Goal: Task Accomplishment & Management: Complete application form

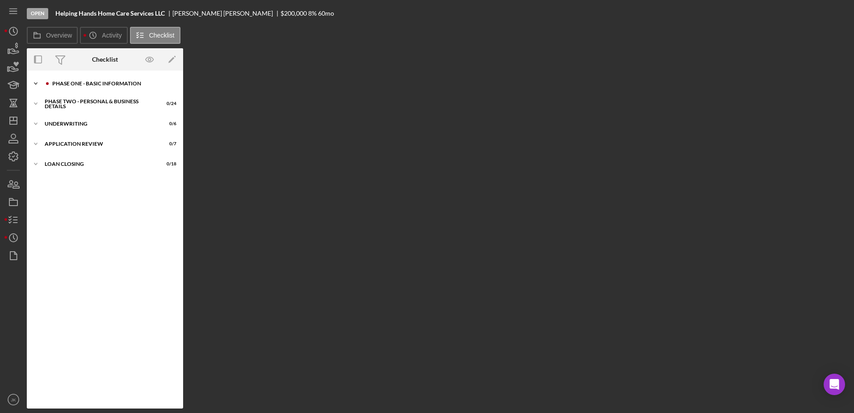
click at [83, 84] on div "Phase One - Basic Information" at bounding box center [112, 83] width 120 height 5
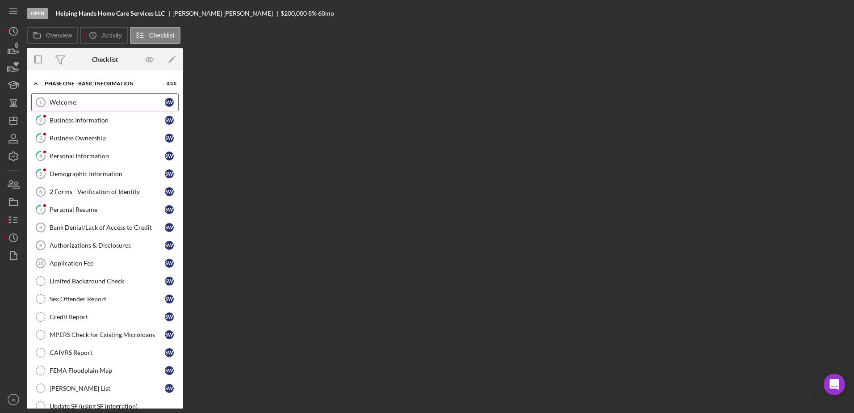
click at [68, 104] on div "Welcome!" at bounding box center [107, 102] width 115 height 7
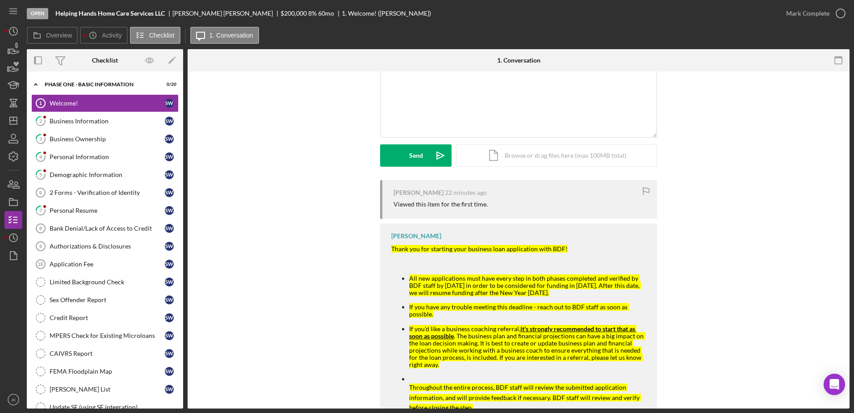
scroll to position [89, 0]
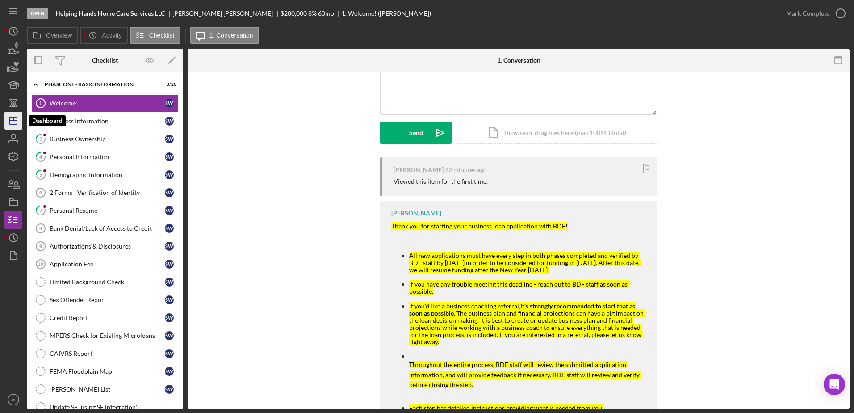
click at [15, 117] on polygon "button" at bounding box center [13, 120] width 7 height 7
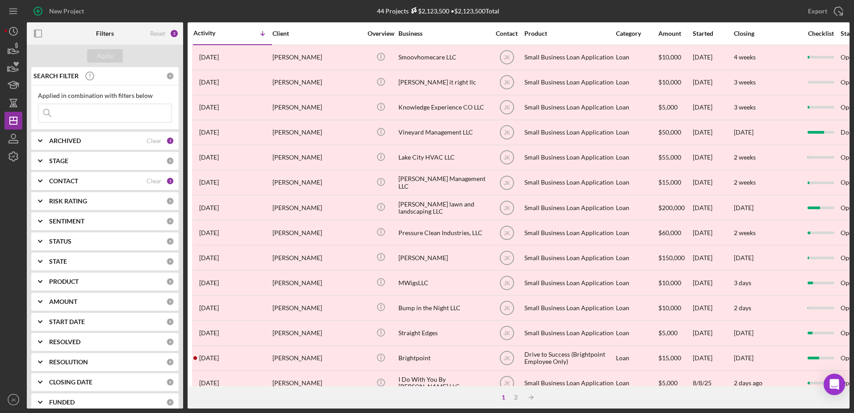
click at [91, 139] on div "ARCHIVED" at bounding box center [97, 140] width 97 height 7
click at [68, 180] on label "Active" at bounding box center [112, 177] width 120 height 9
click at [47, 180] on input "Active" at bounding box center [42, 177] width 9 height 9
checkbox input "true"
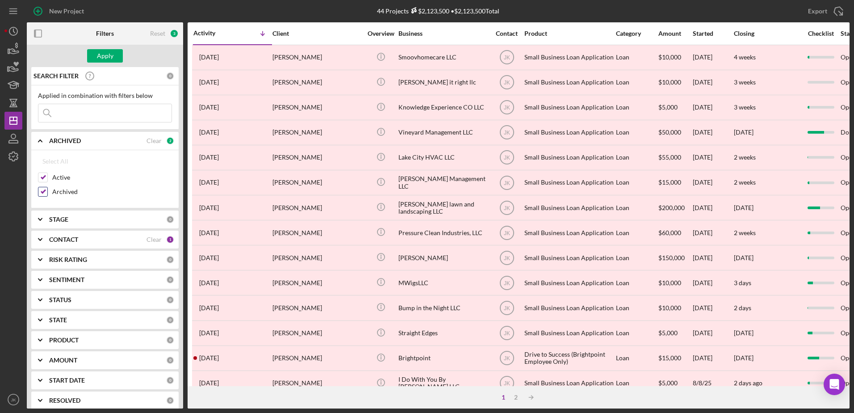
click at [67, 190] on label "Archived" at bounding box center [112, 191] width 120 height 9
click at [47, 190] on input "Archived" at bounding box center [42, 191] width 9 height 9
checkbox input "false"
click at [114, 60] on button "Apply" at bounding box center [105, 55] width 36 height 13
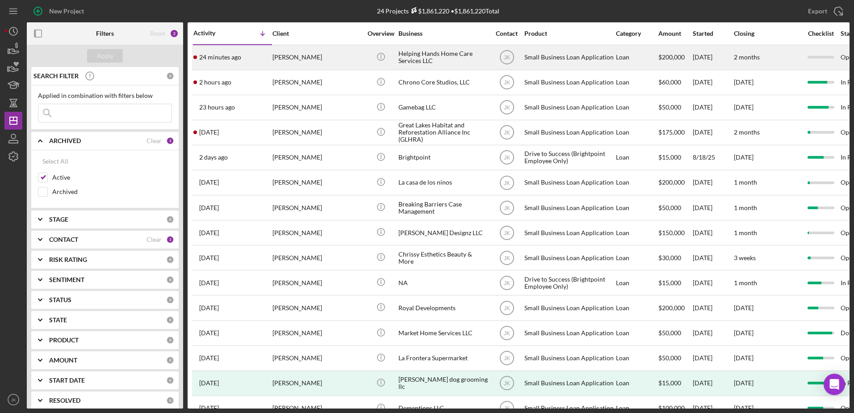
click at [316, 58] on div "[PERSON_NAME]" at bounding box center [317, 58] width 89 height 24
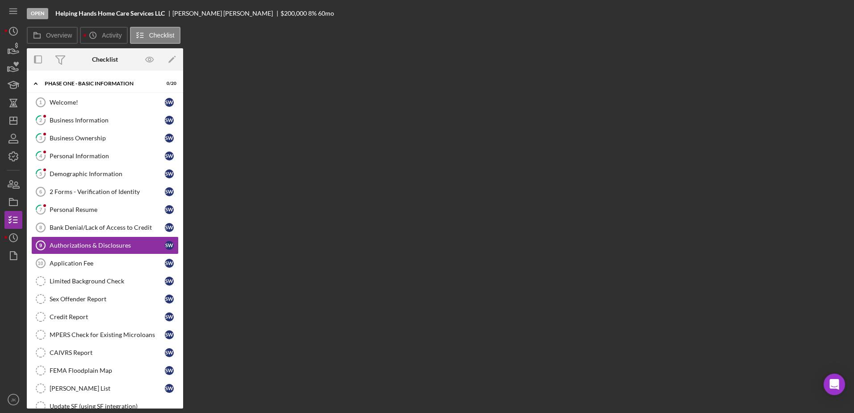
scroll to position [6, 0]
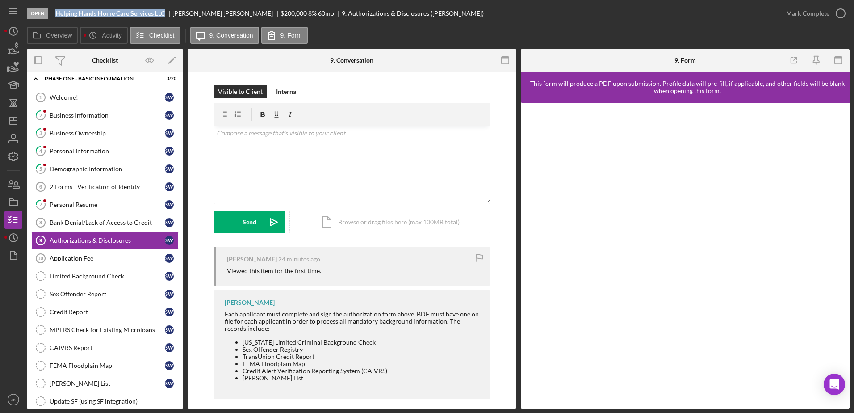
drag, startPoint x: 166, startPoint y: 13, endPoint x: 56, endPoint y: 17, distance: 109.5
click at [56, 17] on div "Helping Hands Home Care Services LLC" at bounding box center [113, 13] width 117 height 7
copy b "Helping Hands Home Care Services LLC"
click at [14, 186] on icon "button" at bounding box center [16, 185] width 6 height 6
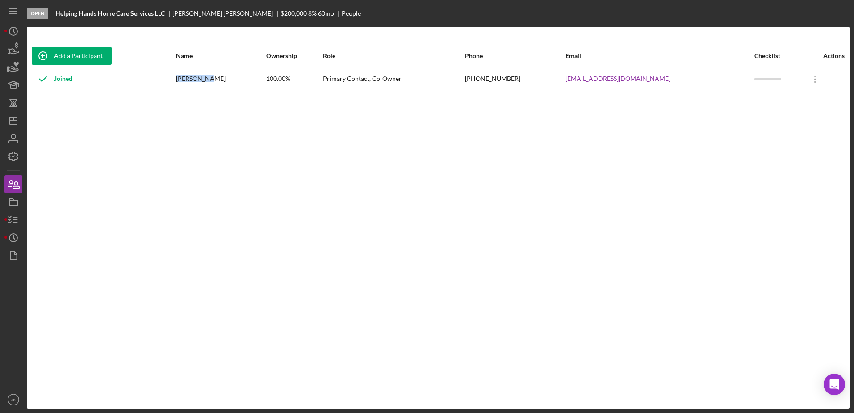
drag, startPoint x: 221, startPoint y: 79, endPoint x: 192, endPoint y: 79, distance: 29.0
click at [192, 79] on div "[PERSON_NAME]" at bounding box center [220, 79] width 89 height 22
copy div "[PERSON_NAME]"
drag, startPoint x: 244, startPoint y: 80, endPoint x: 223, endPoint y: 80, distance: 21.0
click at [223, 80] on div "[PERSON_NAME]" at bounding box center [220, 79] width 89 height 22
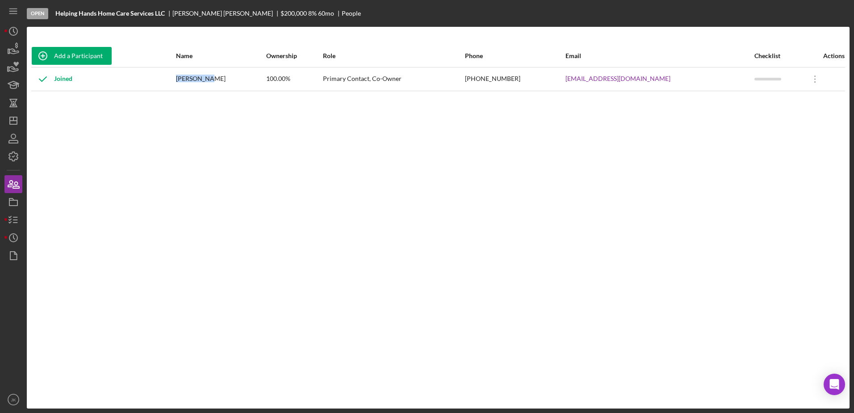
copy div "[PERSON_NAME]"
drag, startPoint x: 561, startPoint y: 79, endPoint x: 509, endPoint y: 80, distance: 51.9
click at [509, 80] on tr "Joined [PERSON_NAME] 100.00% Primary Contact, Co-Owner [PHONE_NUMBER] [EMAIL_AD…" at bounding box center [438, 79] width 814 height 24
copy tr "[PHONE_NUMBER]"
click at [18, 237] on icon "Icon/History" at bounding box center [13, 237] width 22 height 22
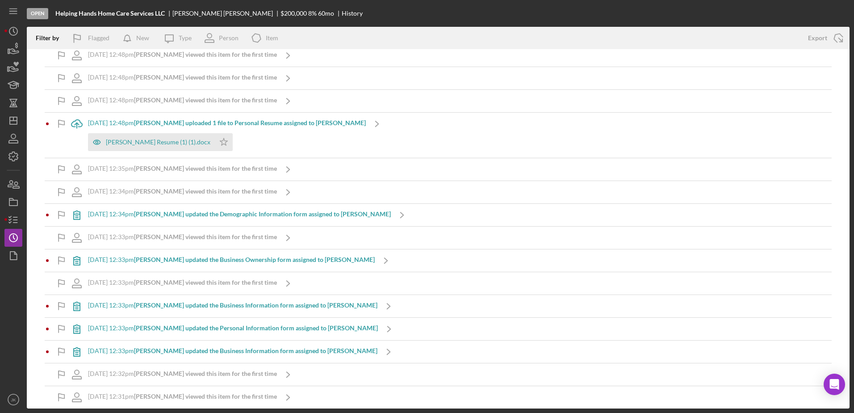
scroll to position [14, 0]
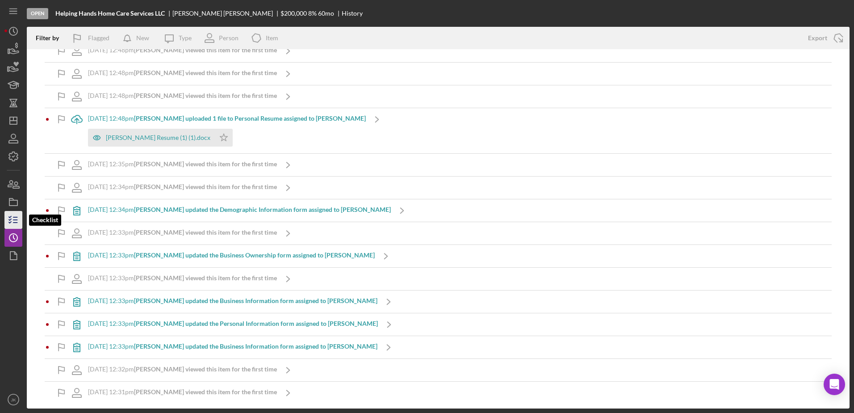
click at [15, 222] on line "button" at bounding box center [15, 222] width 4 height 0
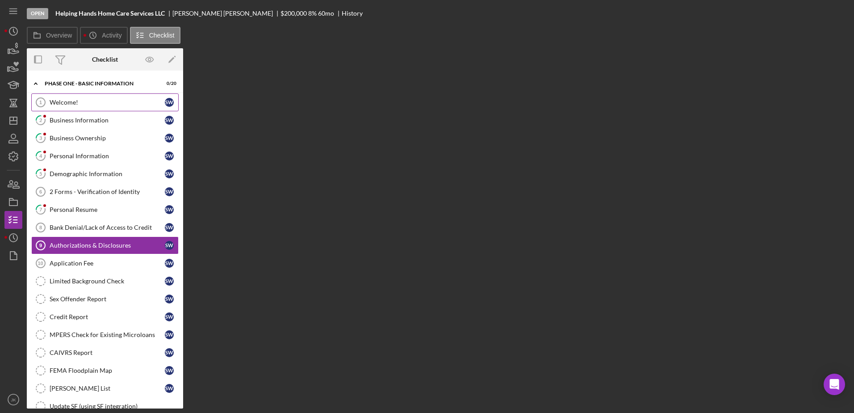
scroll to position [6, 0]
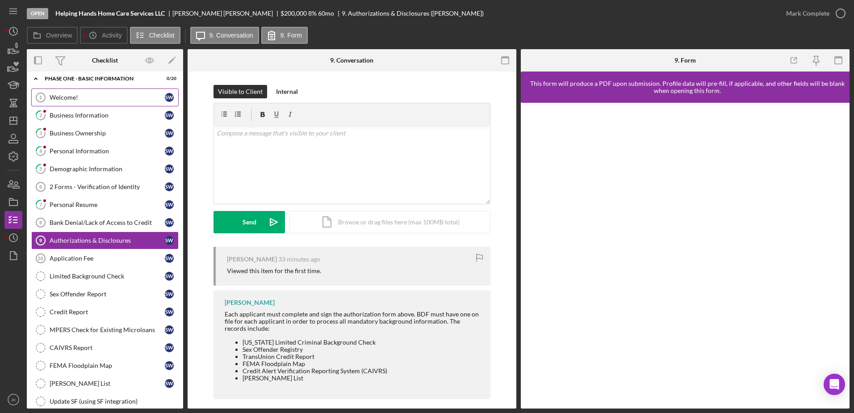
click at [86, 103] on link "Welcome! 1 Welcome! S W" at bounding box center [104, 97] width 147 height 18
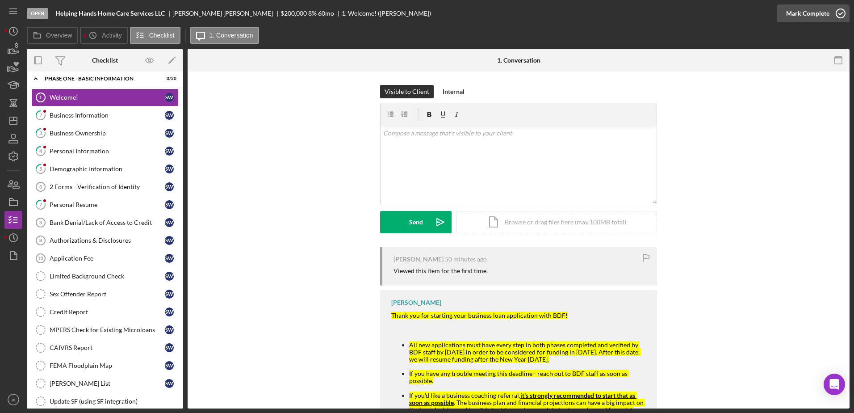
click at [798, 8] on div "Mark Complete" at bounding box center [807, 13] width 43 height 18
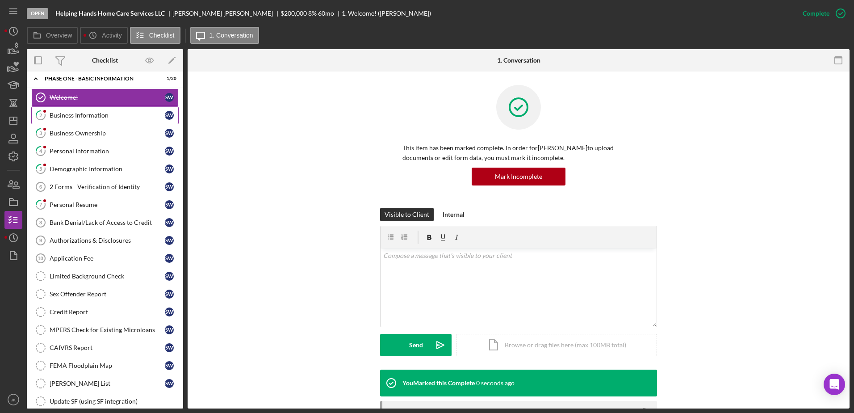
click at [137, 107] on link "2 Business Information S W" at bounding box center [104, 115] width 147 height 18
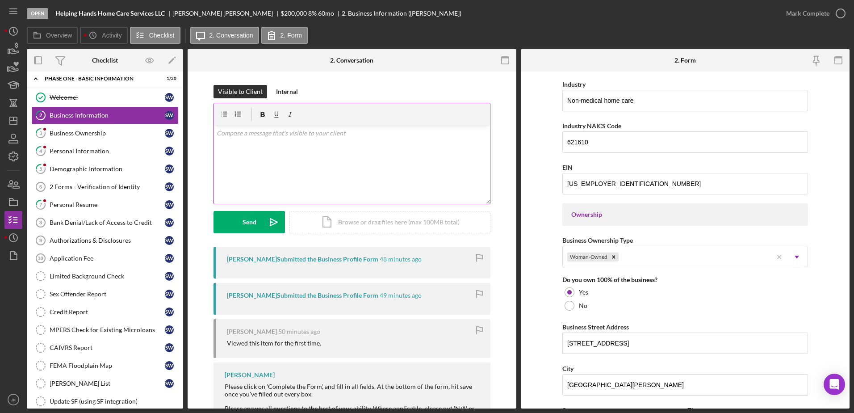
click at [335, 192] on div "v Color teal Color pink Remove color Add row above Add row below Add column bef…" at bounding box center [352, 165] width 276 height 78
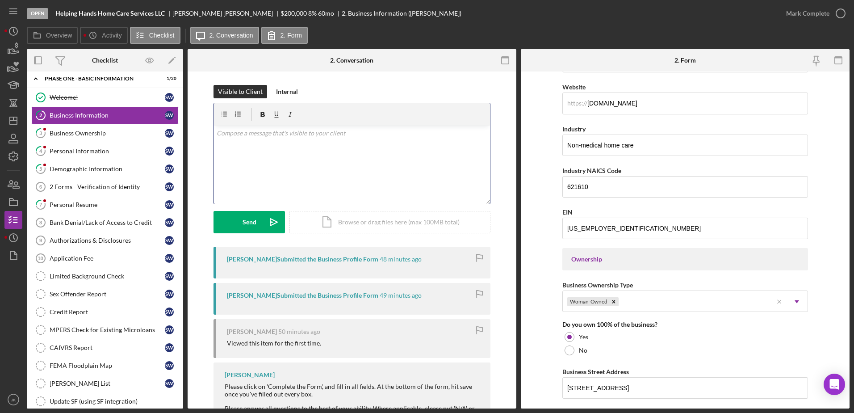
click at [339, 176] on div "v Color teal Color pink Remove color Add row above Add row below Add column bef…" at bounding box center [352, 165] width 276 height 78
click at [339, 175] on div "v Color teal Color pink Remove color Add row above Add row below Add column bef…" at bounding box center [352, 165] width 276 height 78
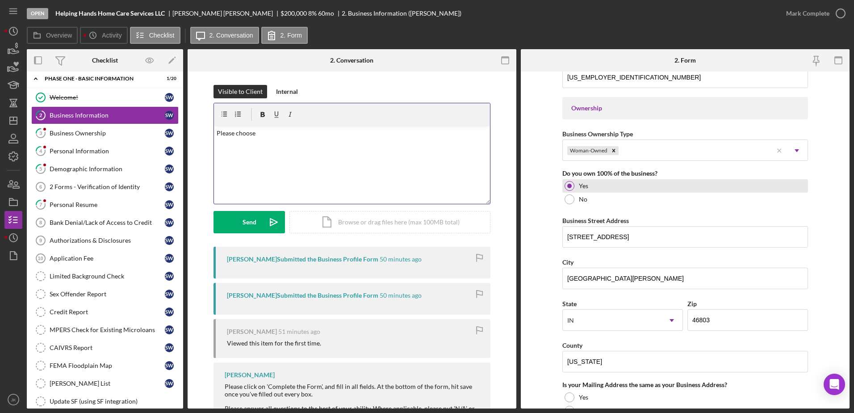
scroll to position [419, 0]
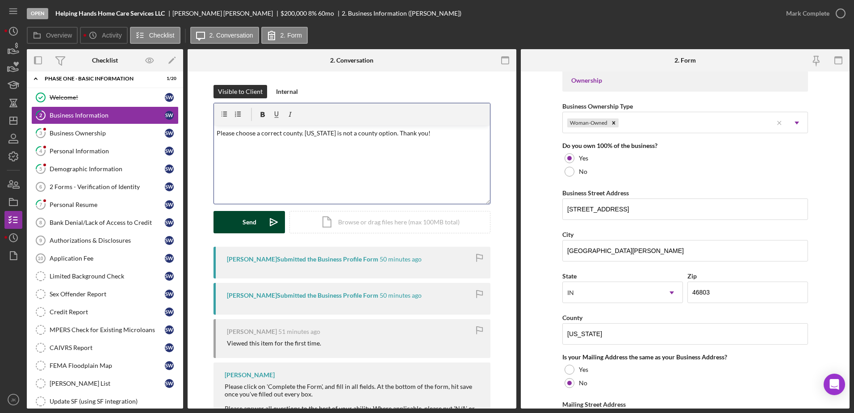
click at [254, 222] on div "Send" at bounding box center [250, 222] width 14 height 22
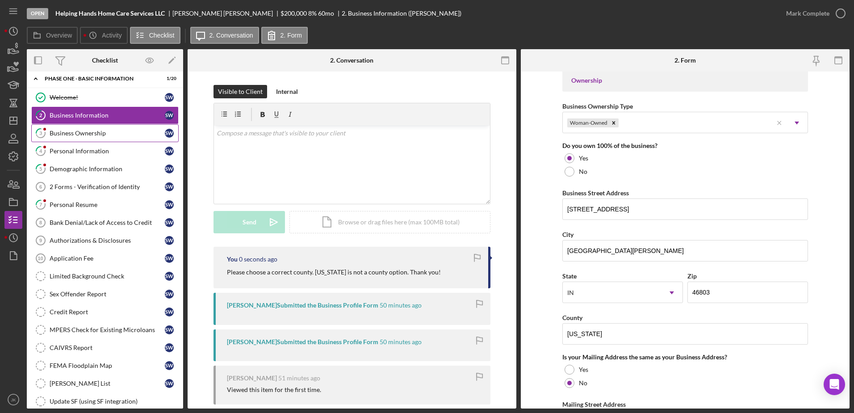
click at [114, 129] on link "3 Business Ownership S W" at bounding box center [104, 133] width 147 height 18
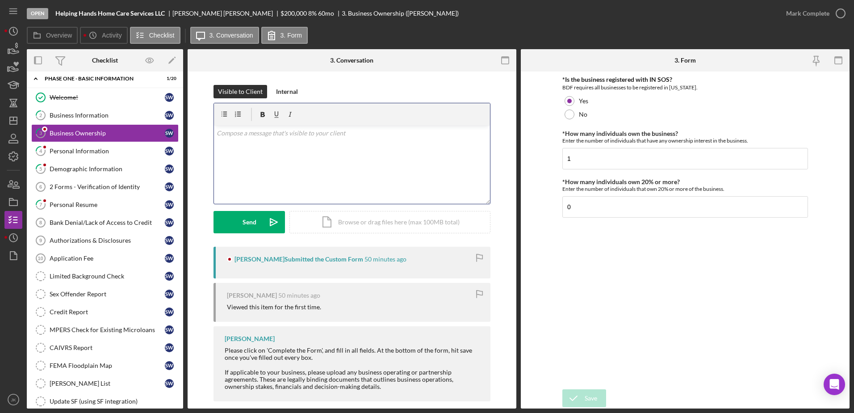
click at [360, 179] on div "v Color teal Color pink Remove color Add row above Add row below Add column bef…" at bounding box center [352, 165] width 276 height 78
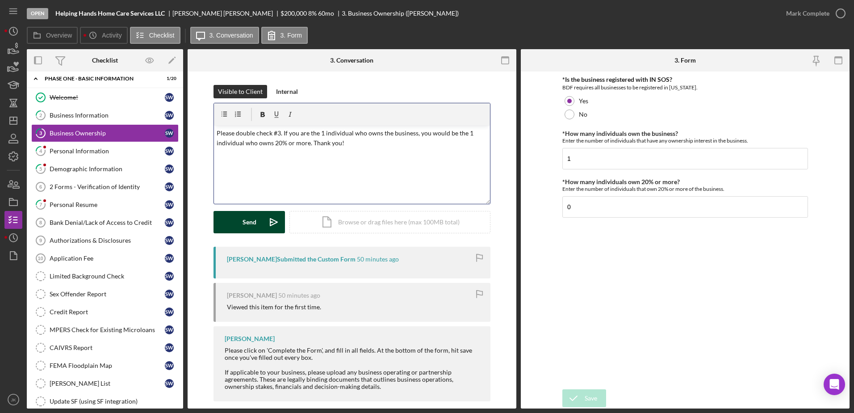
click at [260, 215] on button "Send Icon/icon-invite-send" at bounding box center [249, 222] width 71 height 22
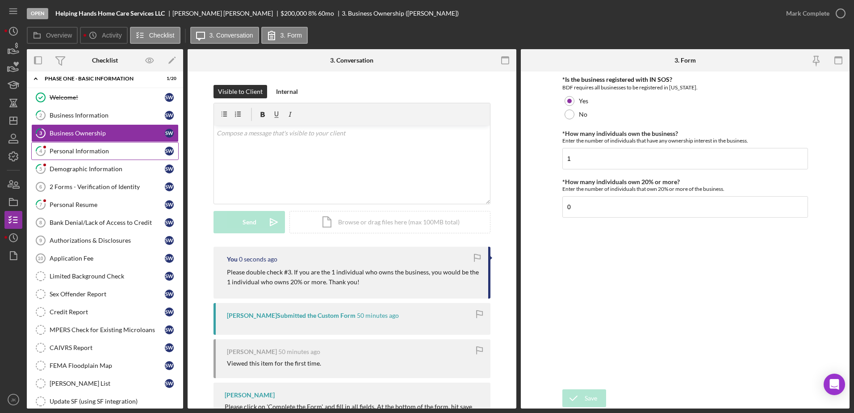
click at [109, 150] on div "Personal Information" at bounding box center [107, 150] width 115 height 7
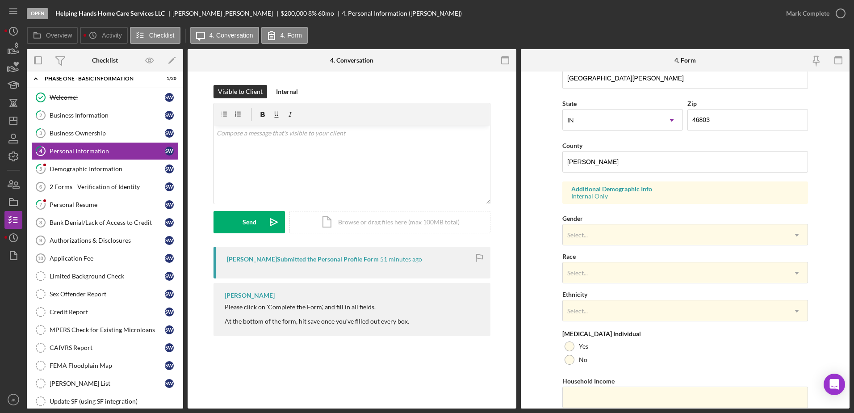
scroll to position [260, 0]
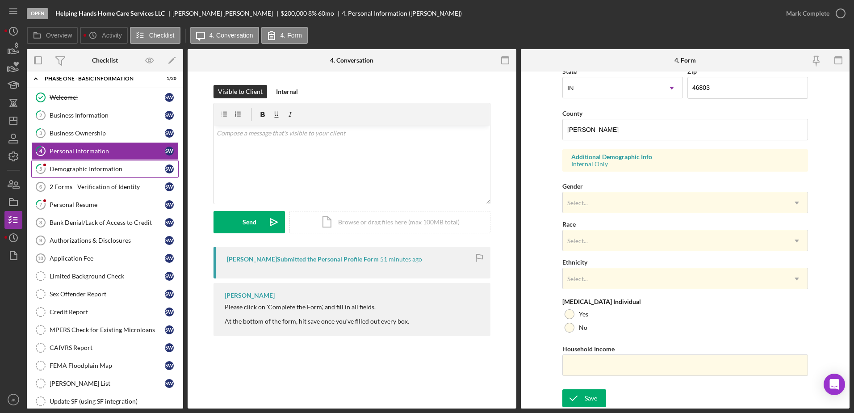
click at [82, 171] on div "Demographic Information" at bounding box center [107, 168] width 115 height 7
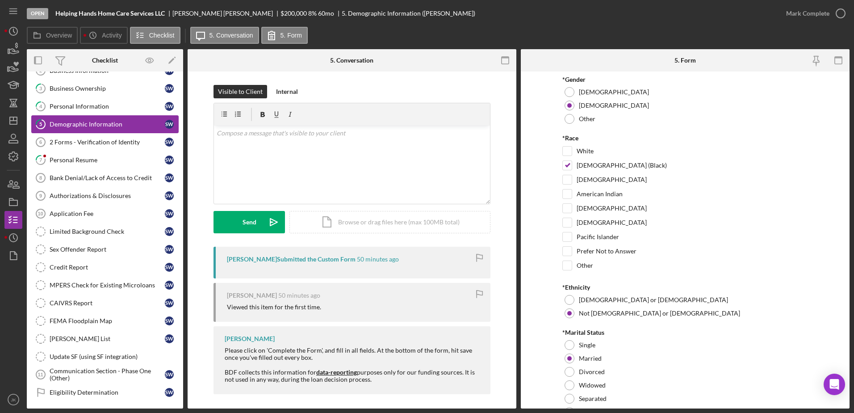
scroll to position [43, 0]
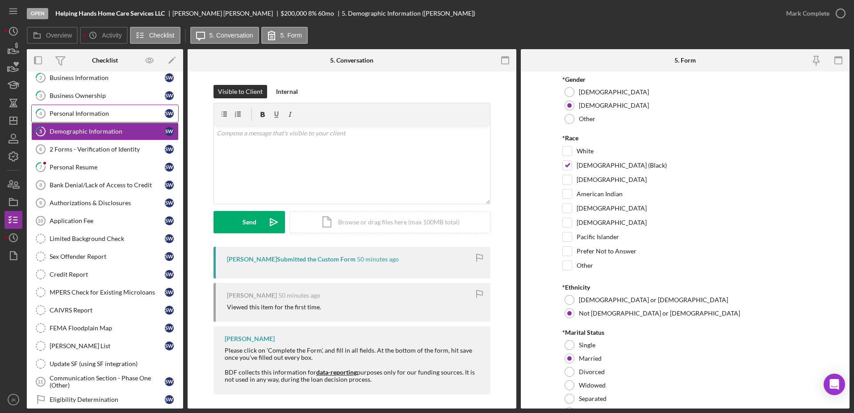
click at [97, 111] on div "Personal Information" at bounding box center [107, 113] width 115 height 7
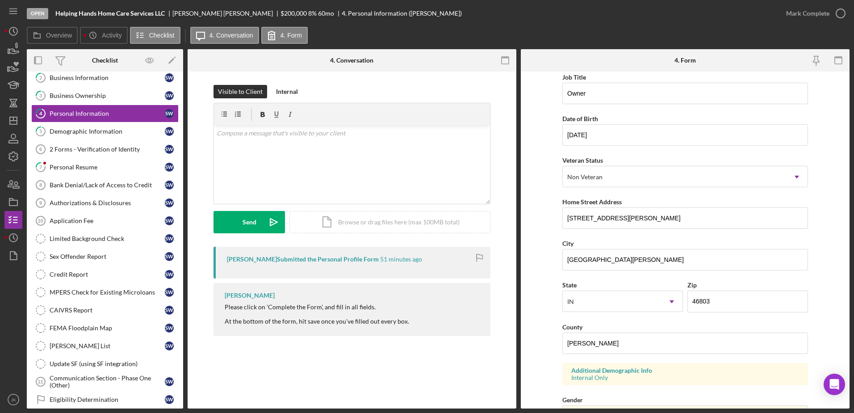
scroll to position [223, 0]
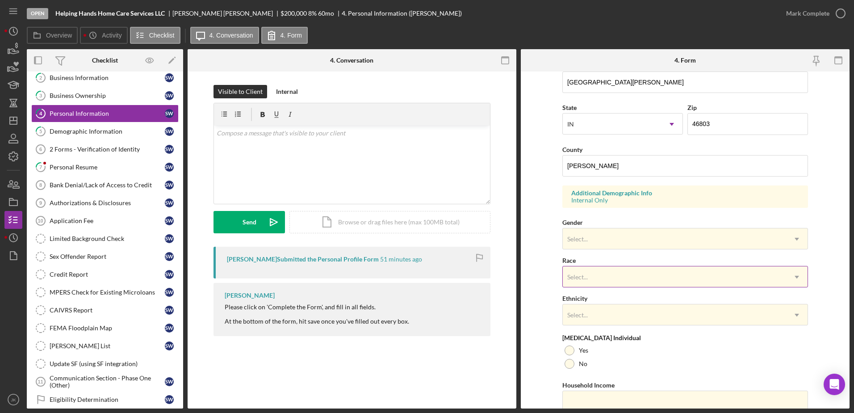
click at [596, 272] on div "Select..." at bounding box center [674, 277] width 223 height 21
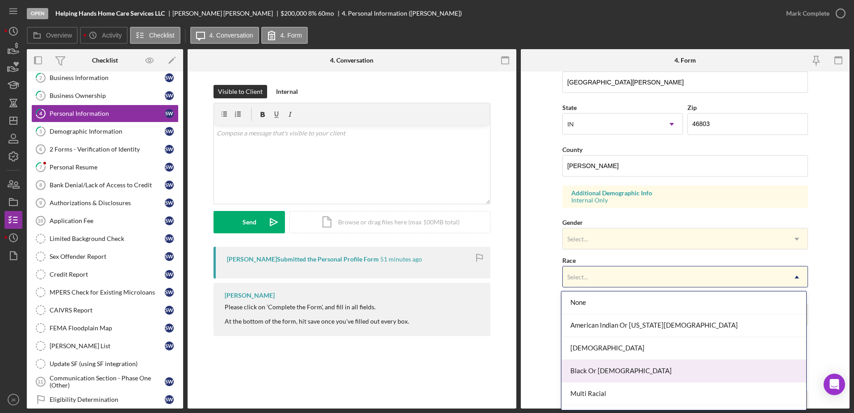
click at [623, 367] on div "Black Or [DEMOGRAPHIC_DATA]" at bounding box center [684, 371] width 245 height 23
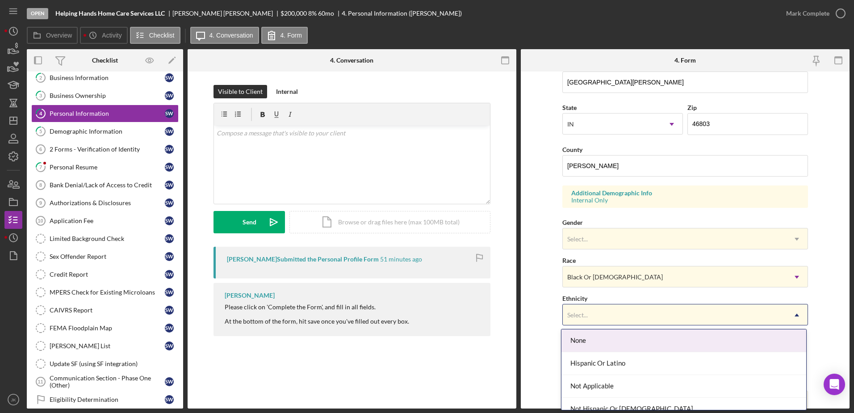
click at [620, 314] on div "Select..." at bounding box center [674, 315] width 223 height 21
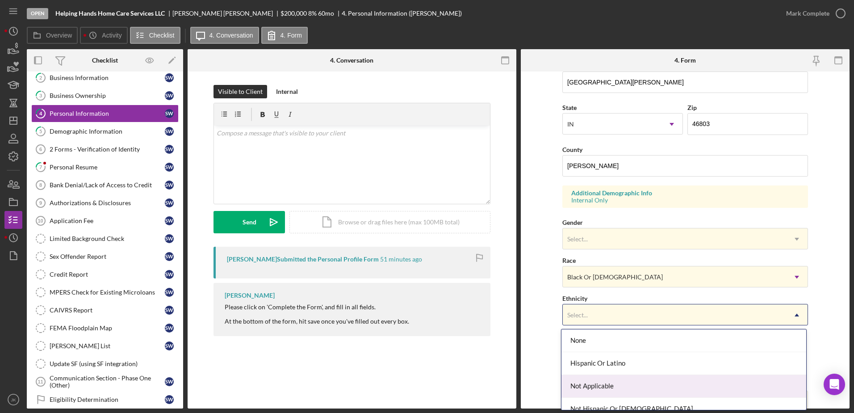
scroll to position [34, 0]
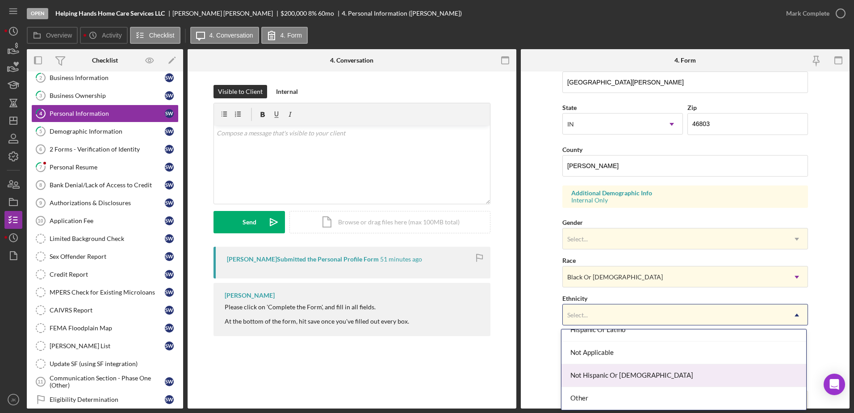
click at [621, 373] on div "Not Hispanic Or [DEMOGRAPHIC_DATA]" at bounding box center [684, 375] width 245 height 23
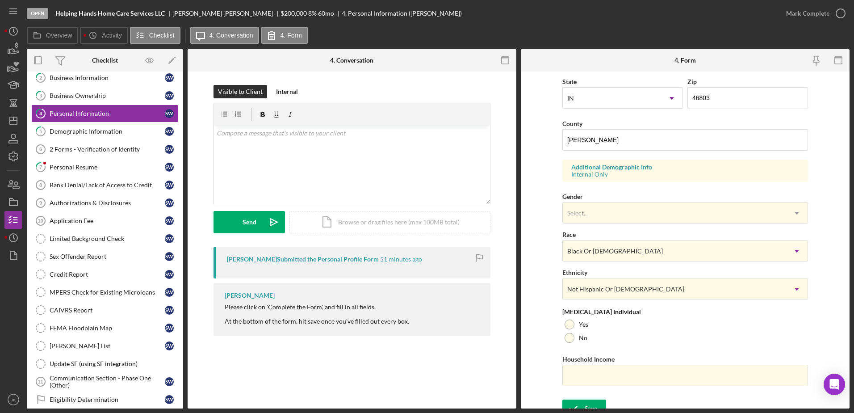
scroll to position [260, 0]
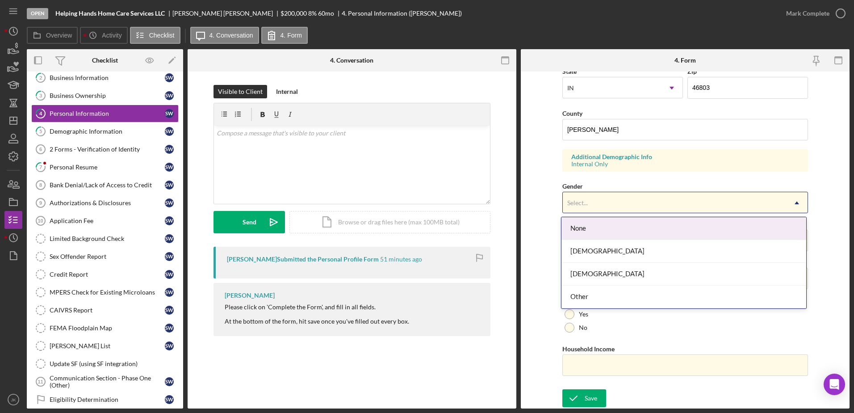
click at [625, 202] on div "Select..." at bounding box center [674, 203] width 223 height 21
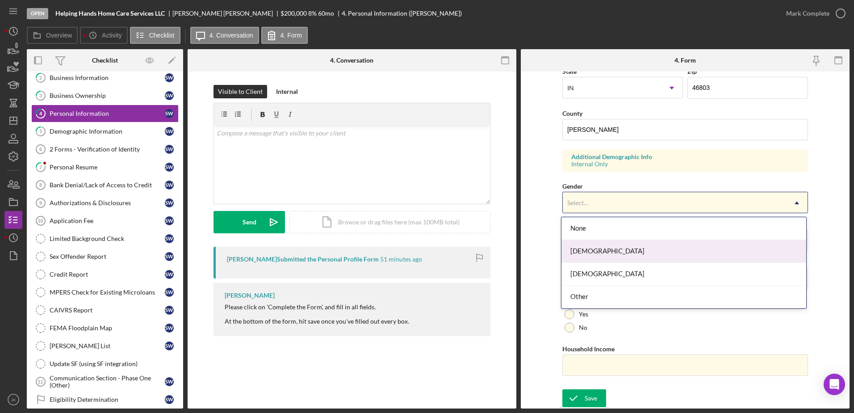
click at [619, 247] on div "[DEMOGRAPHIC_DATA]" at bounding box center [684, 251] width 245 height 23
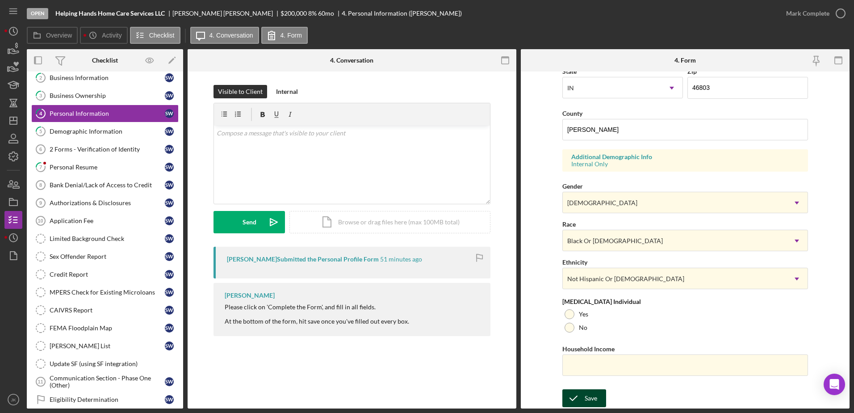
click at [593, 395] on div "Save" at bounding box center [591, 398] width 13 height 18
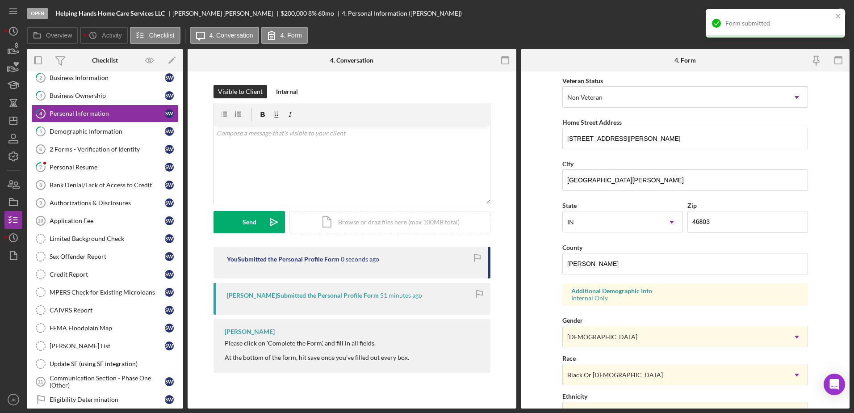
scroll to position [0, 0]
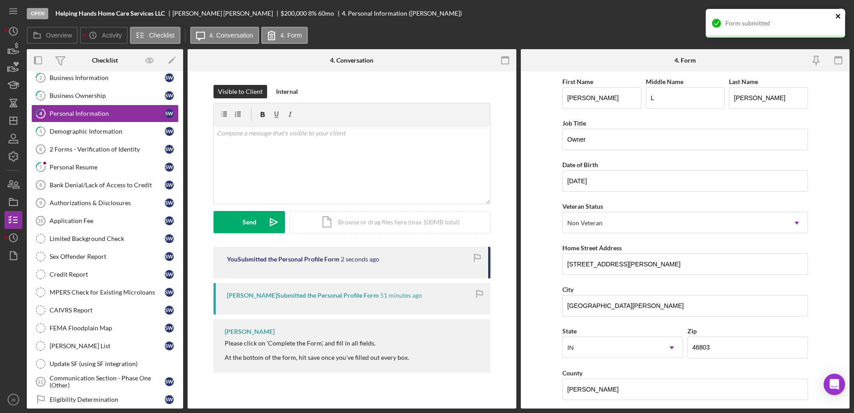
click at [838, 14] on icon "close" at bounding box center [838, 16] width 6 height 7
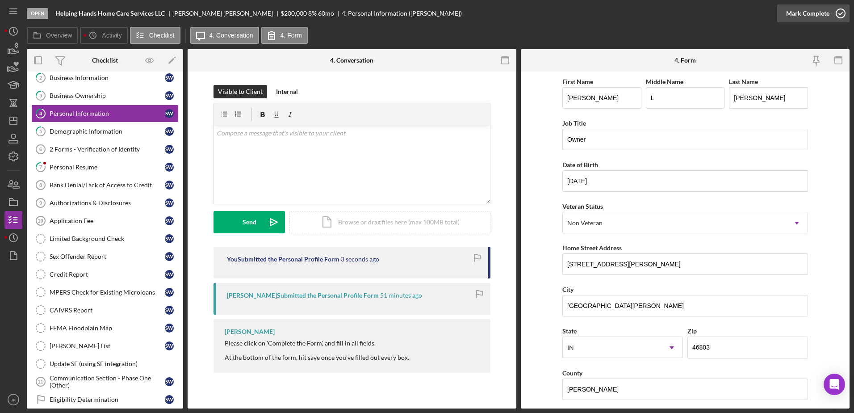
click at [804, 12] on div "Mark Complete" at bounding box center [807, 13] width 43 height 18
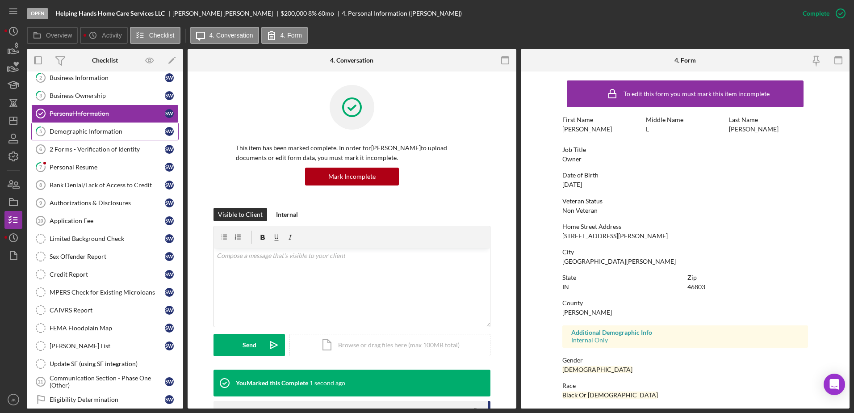
click at [119, 134] on div "Demographic Information" at bounding box center [107, 131] width 115 height 7
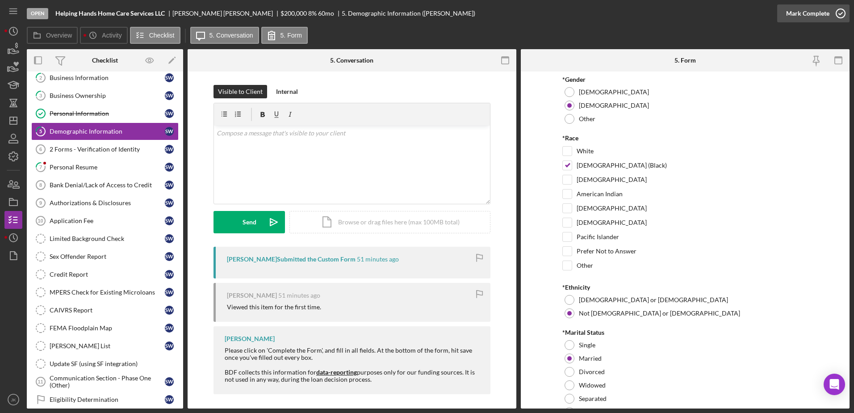
click at [790, 15] on div "Mark Complete" at bounding box center [807, 13] width 43 height 18
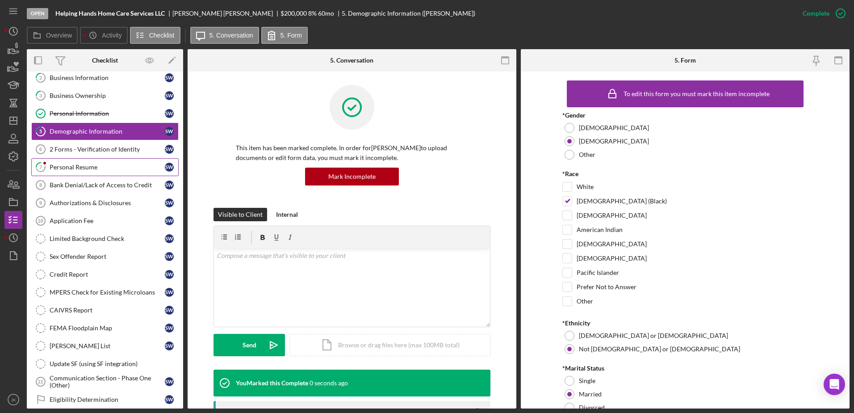
click at [86, 166] on div "Personal Resume" at bounding box center [107, 167] width 115 height 7
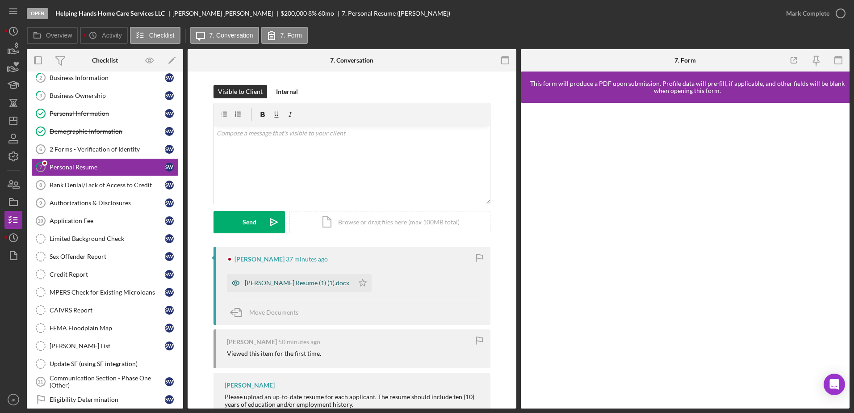
click at [283, 281] on div "[PERSON_NAME] Resume (1) (1).docx" at bounding box center [297, 282] width 105 height 7
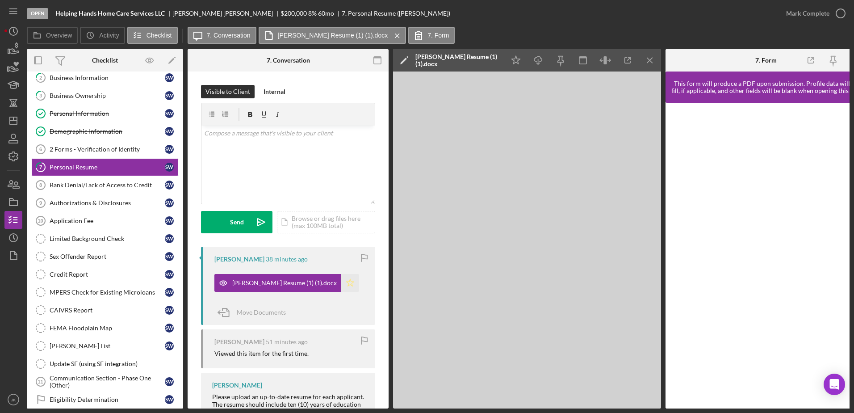
click at [353, 280] on icon "Icon/Star" at bounding box center [350, 283] width 18 height 18
click at [805, 12] on div "Mark Complete" at bounding box center [807, 13] width 43 height 18
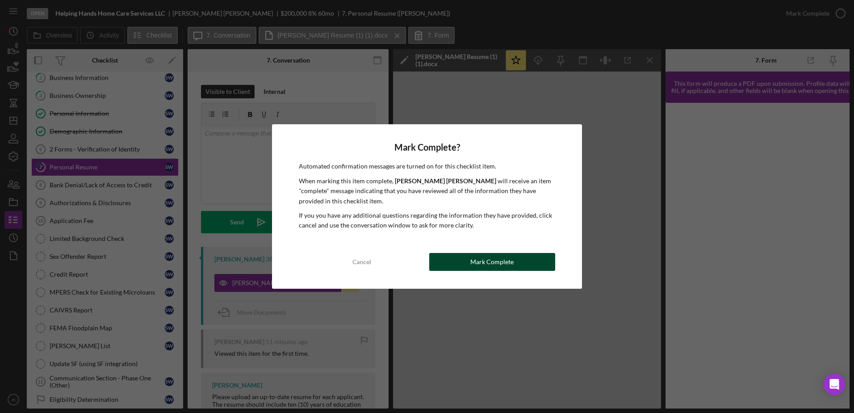
click at [476, 256] on div "Mark Complete" at bounding box center [491, 262] width 43 height 18
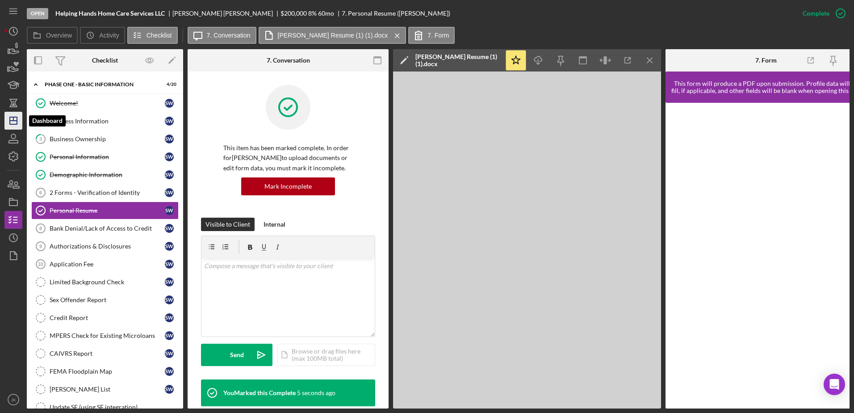
click at [17, 115] on icon "Icon/Dashboard" at bounding box center [13, 120] width 22 height 22
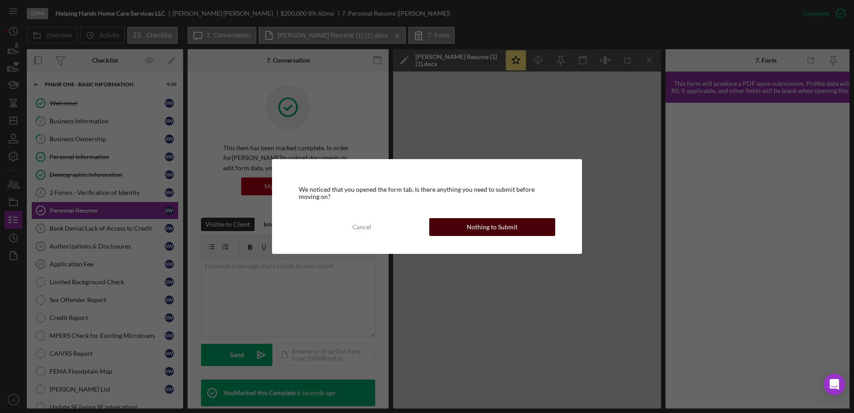
click at [512, 222] on div "Nothing to Submit" at bounding box center [492, 227] width 51 height 18
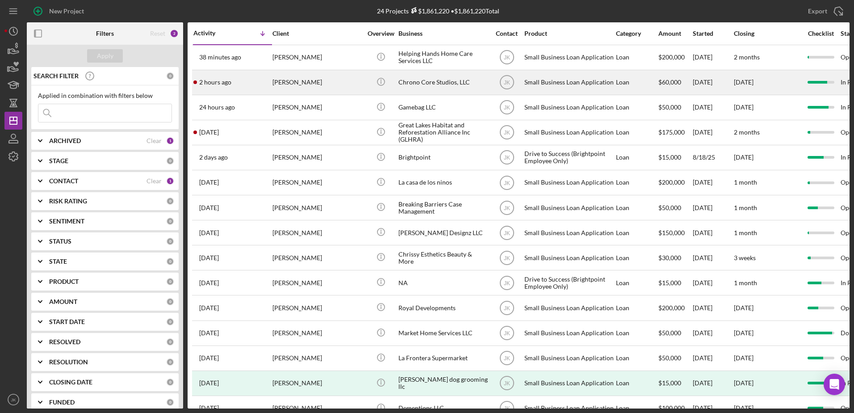
click at [319, 85] on div "[PERSON_NAME]" at bounding box center [317, 83] width 89 height 24
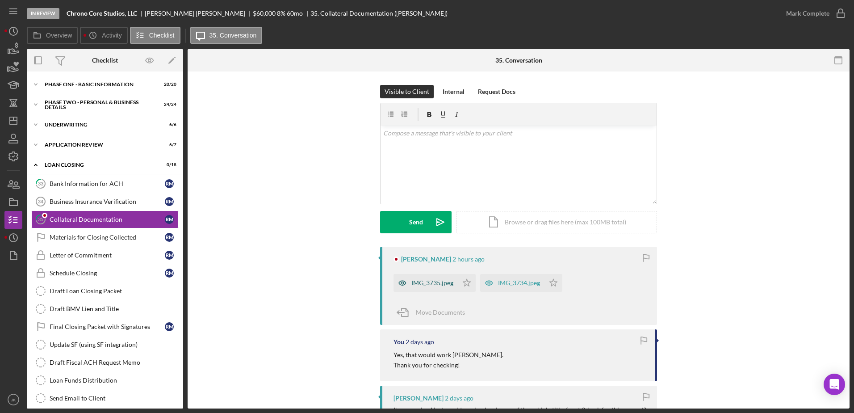
click at [417, 280] on div "IMG_3735.jpeg" at bounding box center [432, 282] width 42 height 7
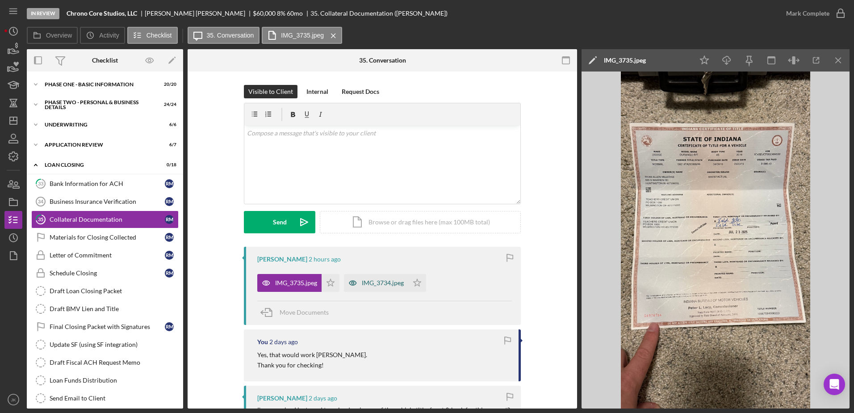
click at [392, 281] on div "IMG_3734.jpeg" at bounding box center [383, 282] width 42 height 7
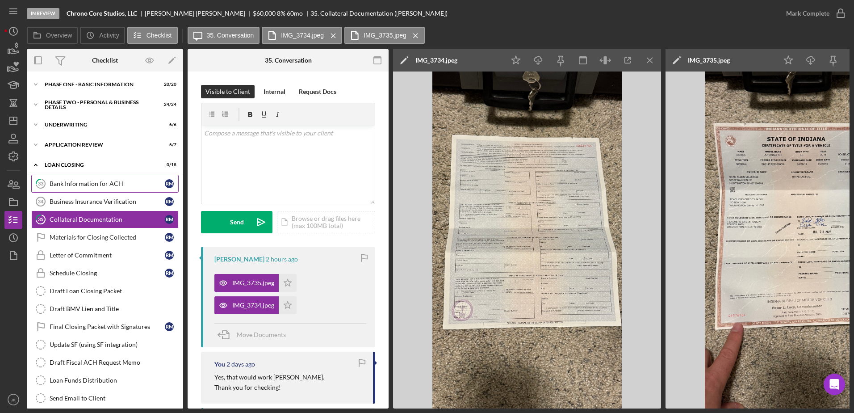
click at [125, 187] on div "Bank Information for ACH" at bounding box center [107, 183] width 115 height 7
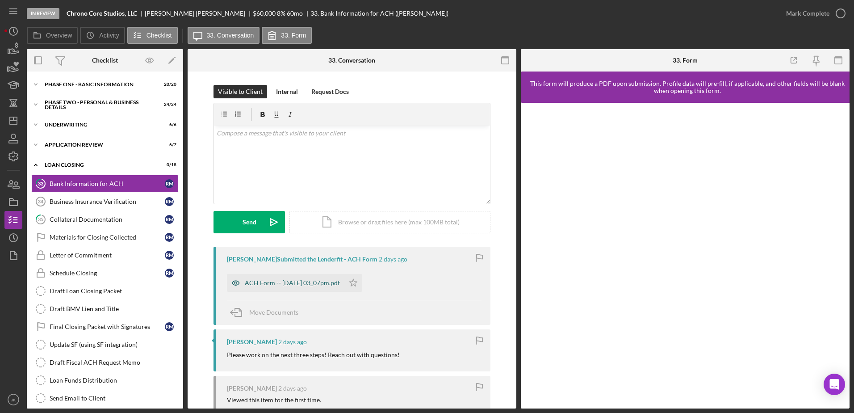
click at [295, 287] on div "ACH Form -- [DATE] 03_07pm.pdf" at bounding box center [285, 283] width 117 height 18
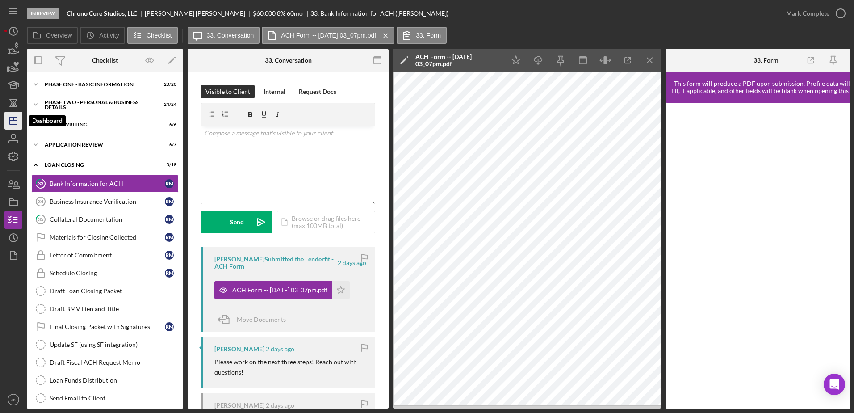
click at [19, 122] on icon "Icon/Dashboard" at bounding box center [13, 120] width 22 height 22
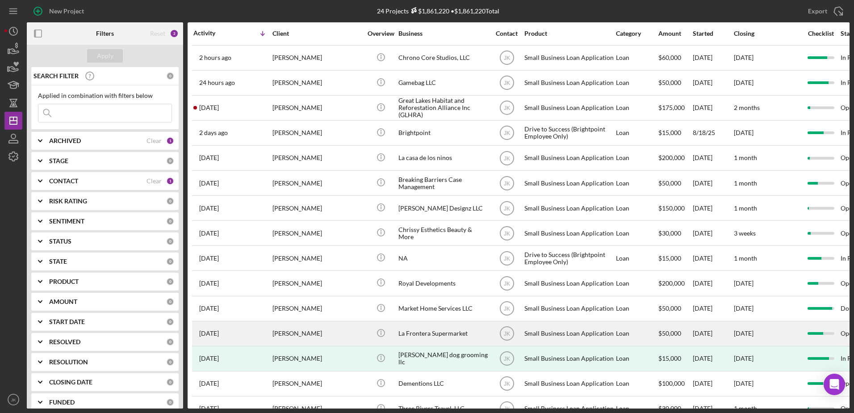
scroll to position [45, 0]
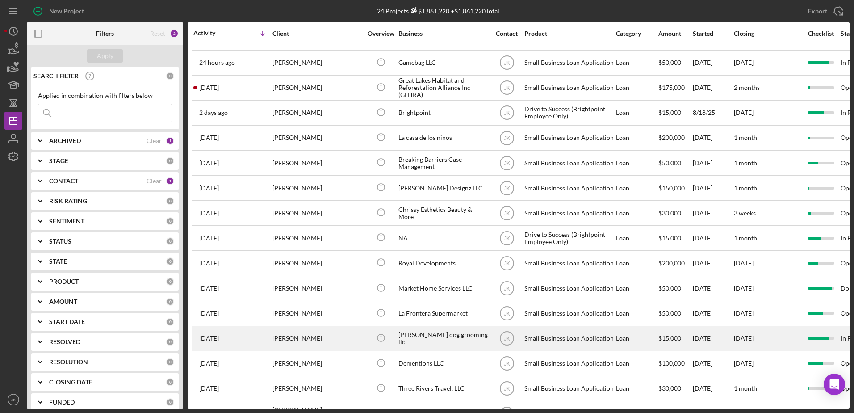
click at [340, 335] on div "[PERSON_NAME]" at bounding box center [317, 339] width 89 height 24
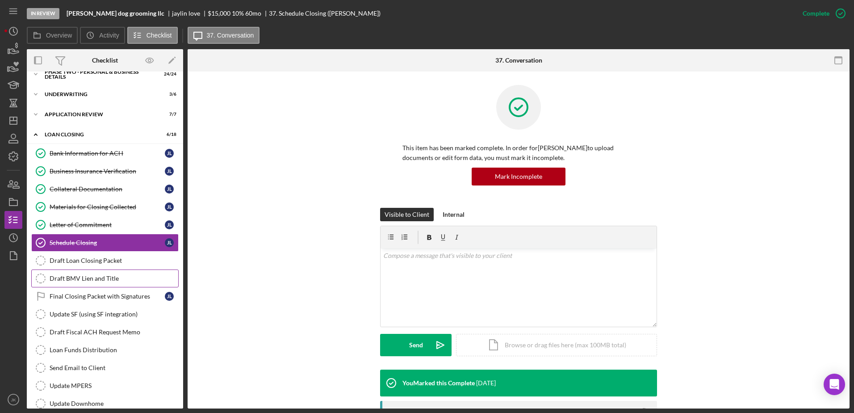
scroll to position [33, 0]
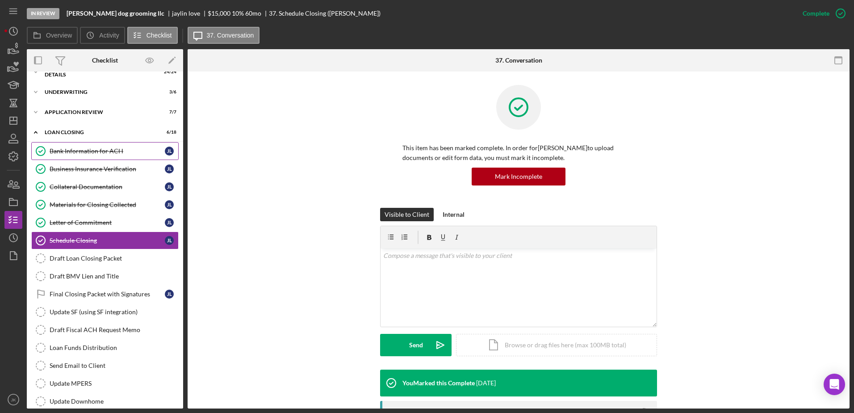
click at [105, 151] on div "Bank Information for ACH" at bounding box center [107, 150] width 115 height 7
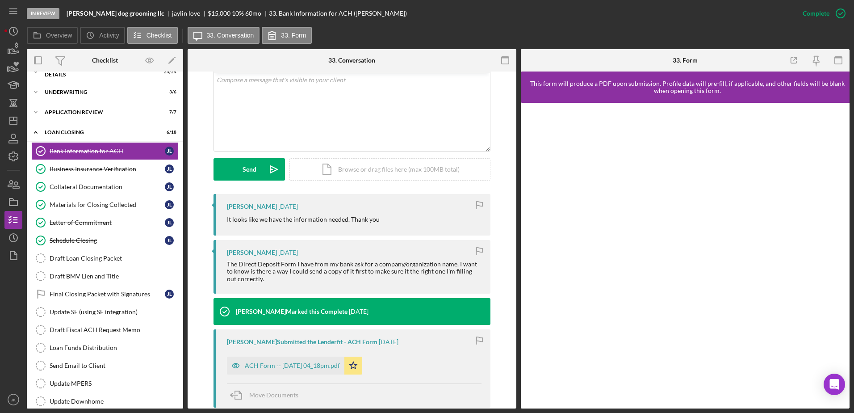
scroll to position [223, 0]
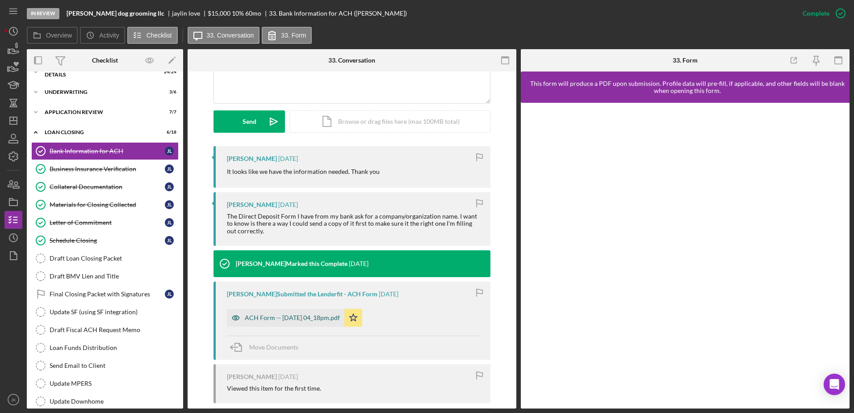
click at [296, 317] on div "ACH Form -- [DATE] 04_18pm.pdf" at bounding box center [292, 317] width 95 height 7
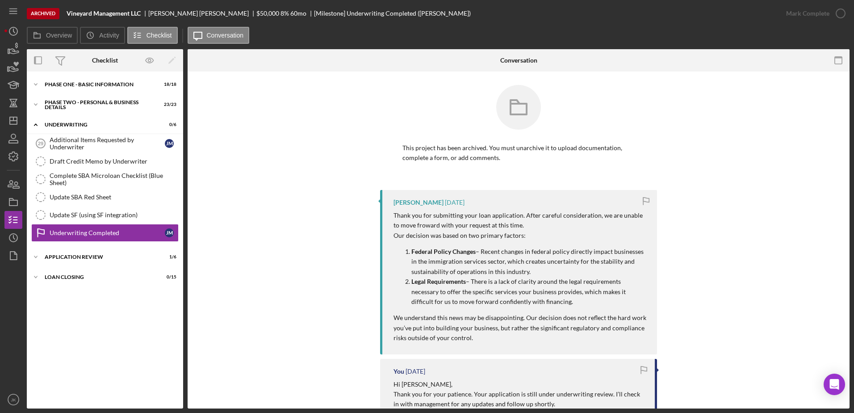
scroll to position [89, 0]
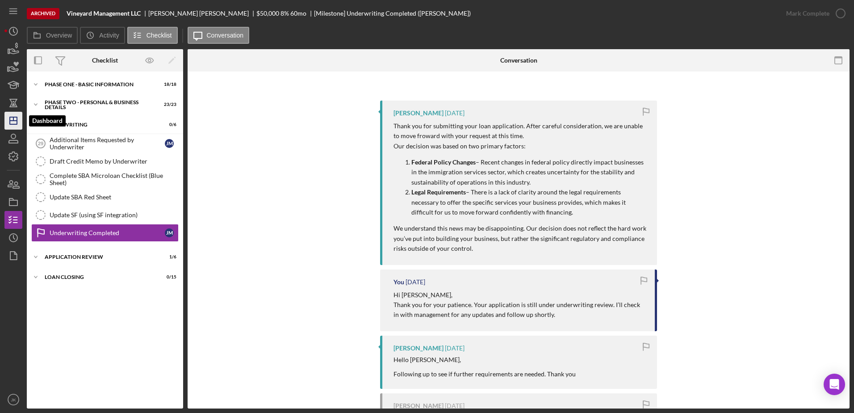
click at [11, 121] on line "button" at bounding box center [13, 121] width 7 height 0
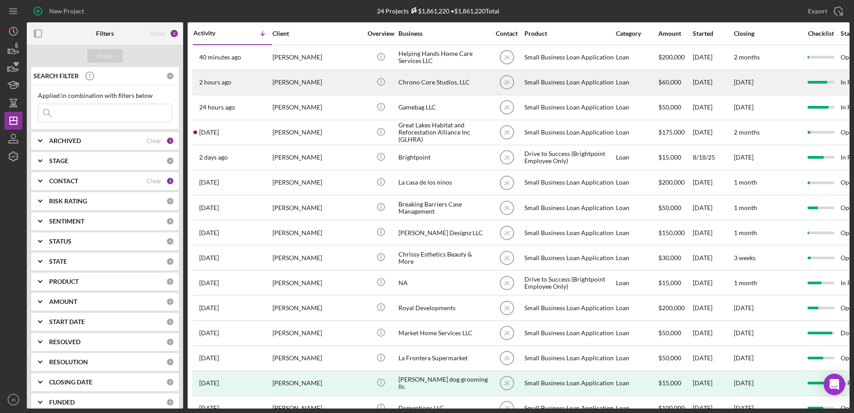
click at [340, 86] on div "[PERSON_NAME]" at bounding box center [317, 83] width 89 height 24
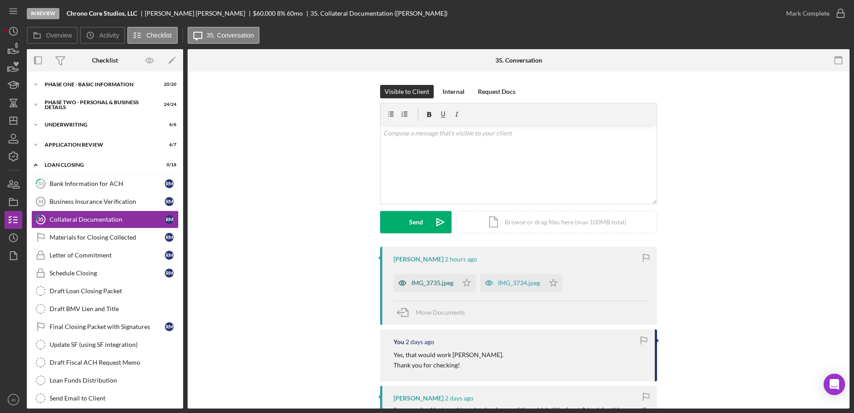
click at [435, 284] on div "IMG_3735.jpeg" at bounding box center [432, 282] width 42 height 7
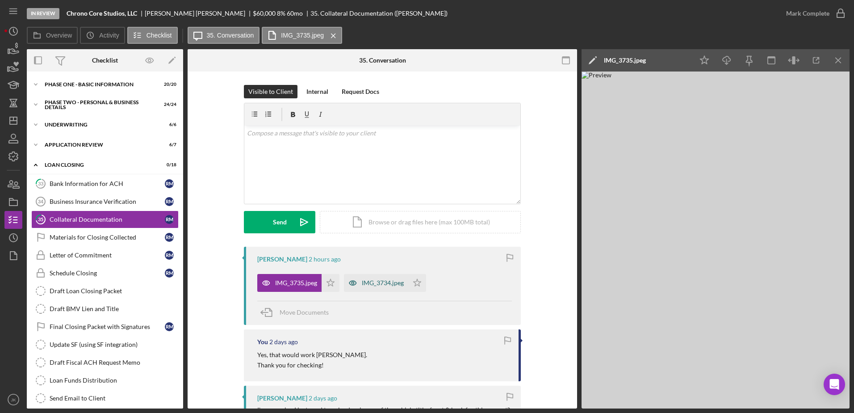
click at [386, 283] on div "IMG_3734.jpeg" at bounding box center [383, 282] width 42 height 7
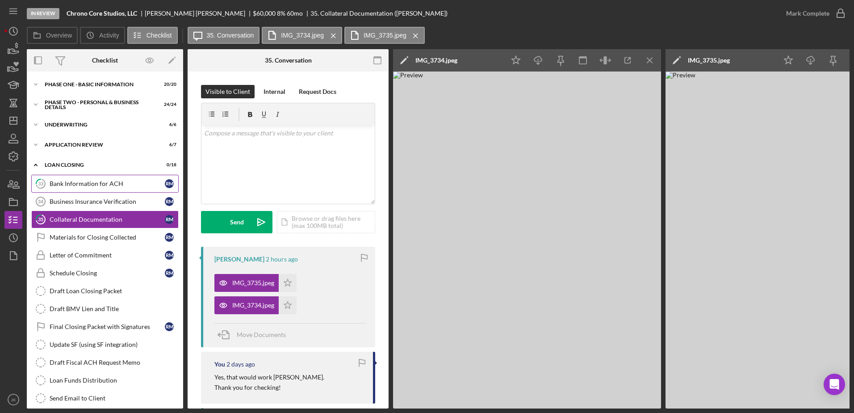
click at [96, 188] on link "33 Bank Information for ACH R M" at bounding box center [104, 184] width 147 height 18
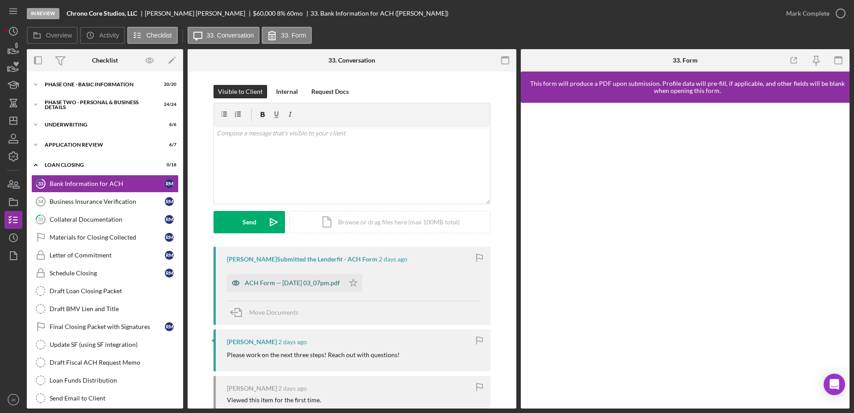
click at [326, 285] on div "ACH Form -- [DATE] 03_07pm.pdf" at bounding box center [292, 282] width 95 height 7
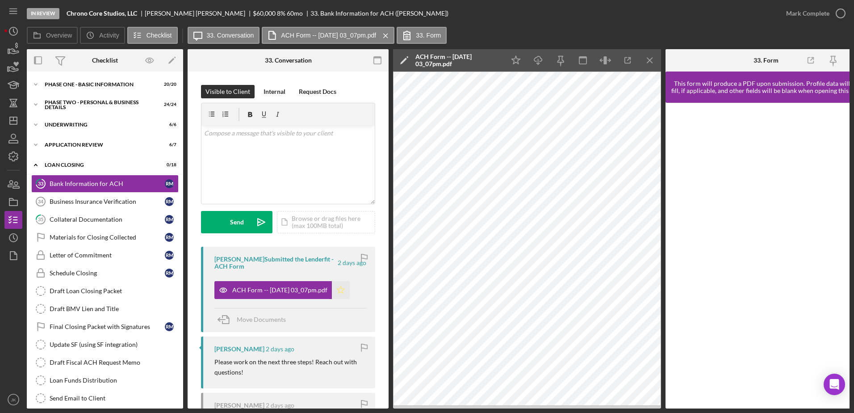
click at [345, 290] on polygon "button" at bounding box center [341, 289] width 8 height 7
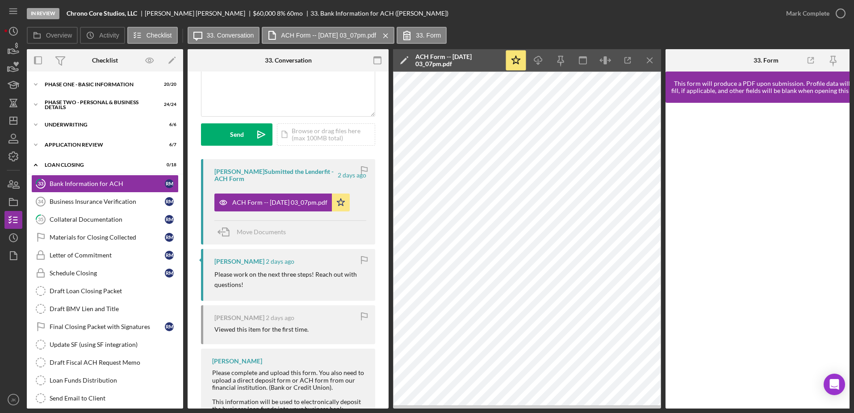
scroll to position [89, 0]
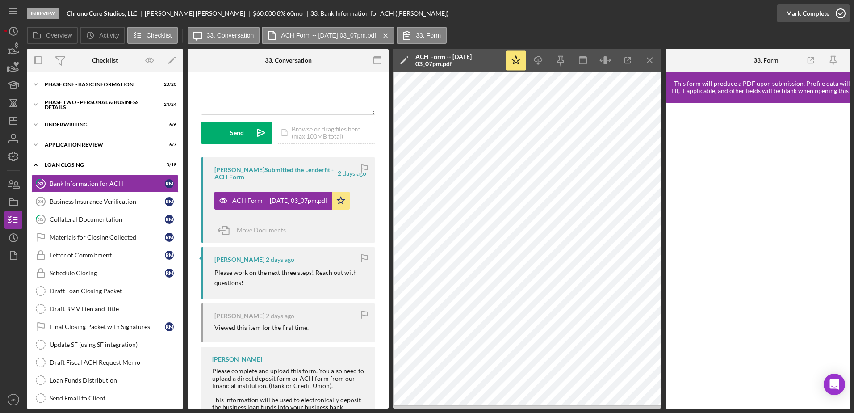
click at [806, 15] on div "Mark Complete" at bounding box center [807, 13] width 43 height 18
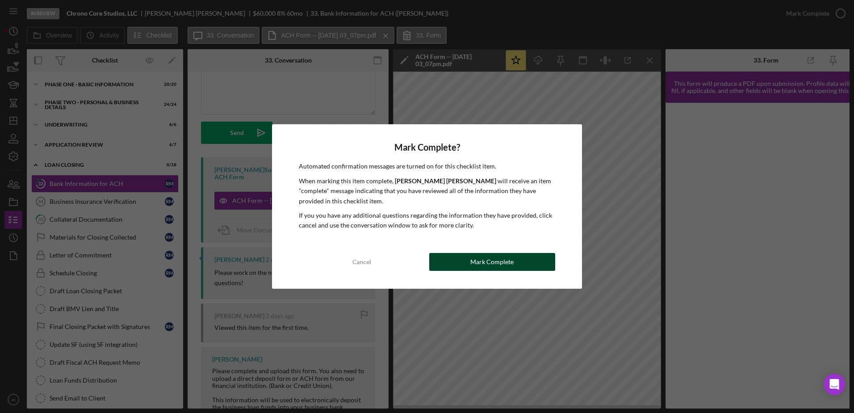
click at [472, 262] on div "Mark Complete" at bounding box center [491, 262] width 43 height 18
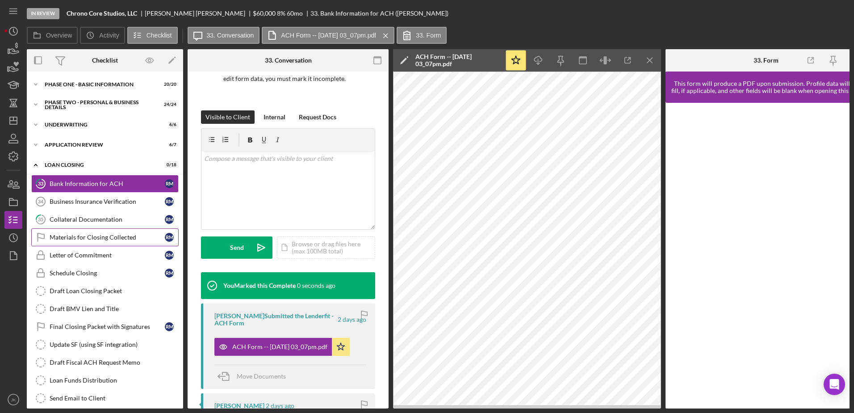
scroll to position [222, 0]
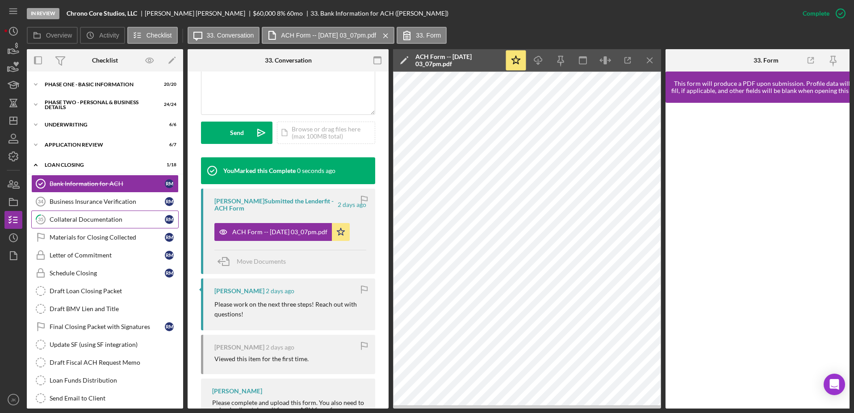
click at [110, 222] on div "Collateral Documentation" at bounding box center [107, 219] width 115 height 7
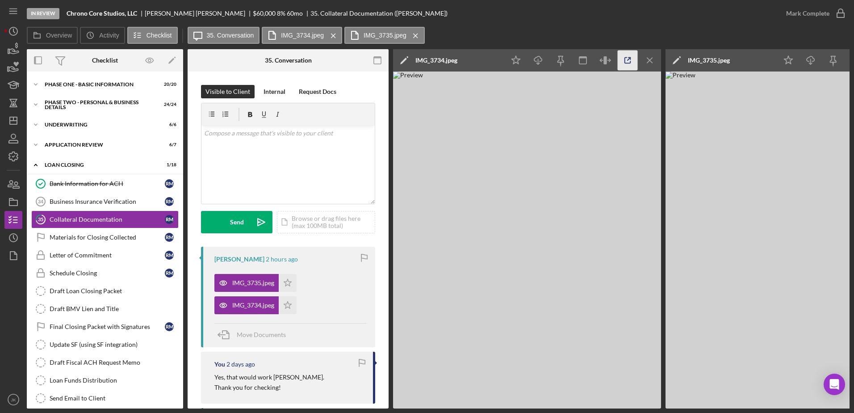
click at [627, 56] on icon "button" at bounding box center [628, 60] width 20 height 20
click at [256, 298] on div "IMG_3734.jpeg" at bounding box center [246, 305] width 64 height 18
click at [646, 58] on icon "Icon/Menu Close" at bounding box center [650, 60] width 20 height 20
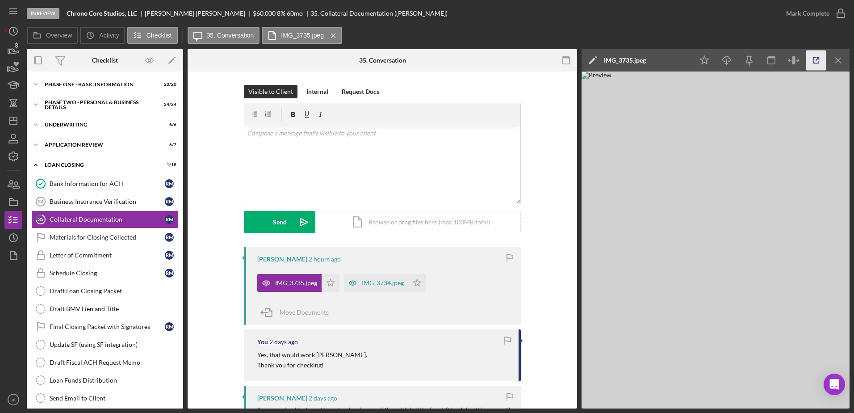
click at [815, 60] on icon "button" at bounding box center [816, 60] width 20 height 20
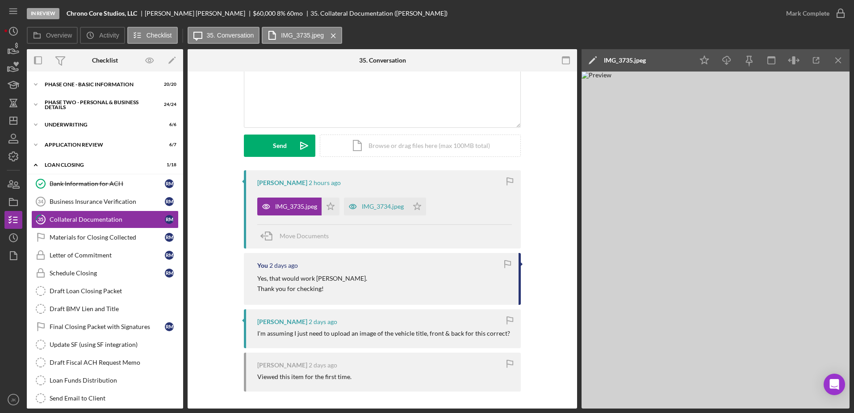
scroll to position [77, 0]
click at [390, 208] on div "IMG_3734.jpeg" at bounding box center [383, 205] width 42 height 7
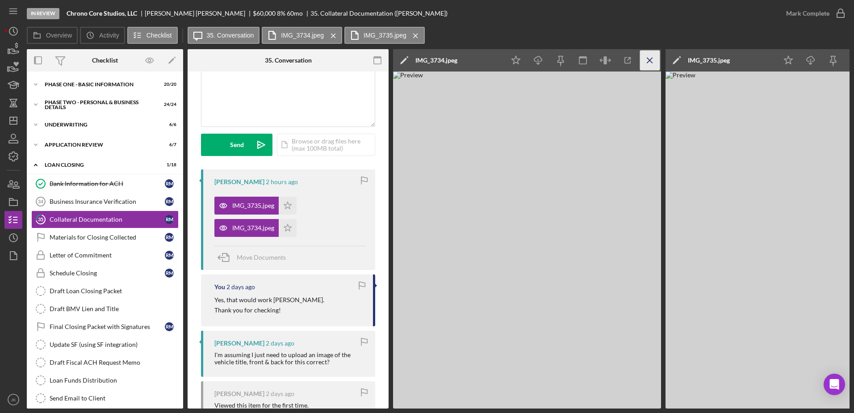
click at [653, 59] on icon "Icon/Menu Close" at bounding box center [650, 60] width 20 height 20
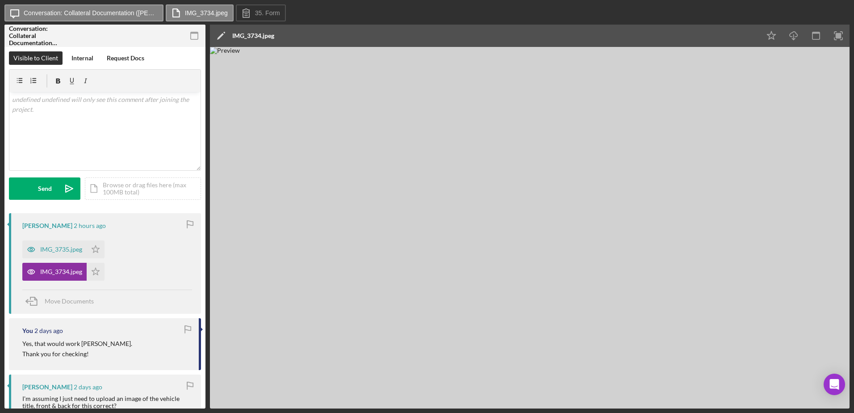
drag, startPoint x: 523, startPoint y: 180, endPoint x: 499, endPoint y: 216, distance: 43.2
click at [502, 214] on img at bounding box center [530, 227] width 640 height 361
drag, startPoint x: 485, startPoint y: 236, endPoint x: 480, endPoint y: 210, distance: 26.4
click at [480, 210] on img at bounding box center [530, 227] width 640 height 361
